Goal: Navigation & Orientation: Find specific page/section

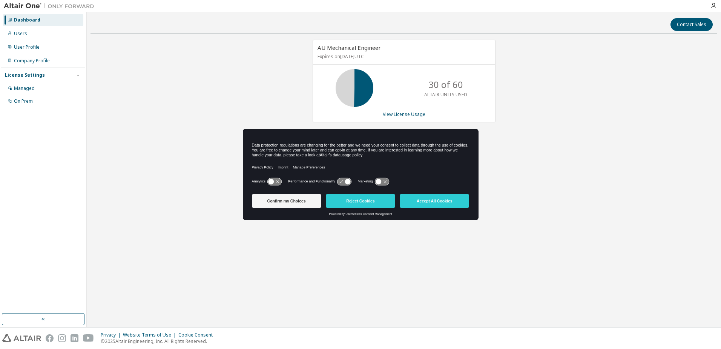
click at [348, 206] on button "Reject Cookies" at bounding box center [360, 201] width 69 height 14
